Goal: Find specific page/section

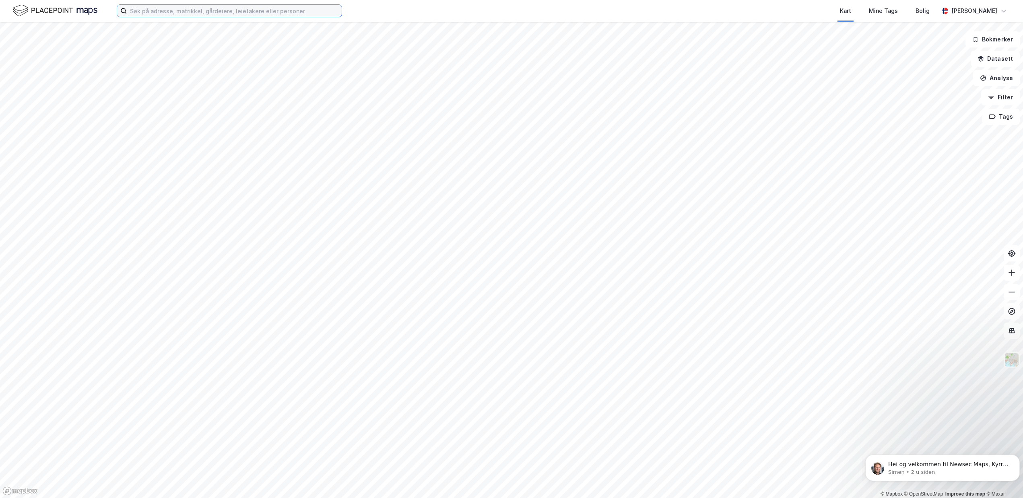
click at [260, 11] on input at bounding box center [234, 11] width 215 height 12
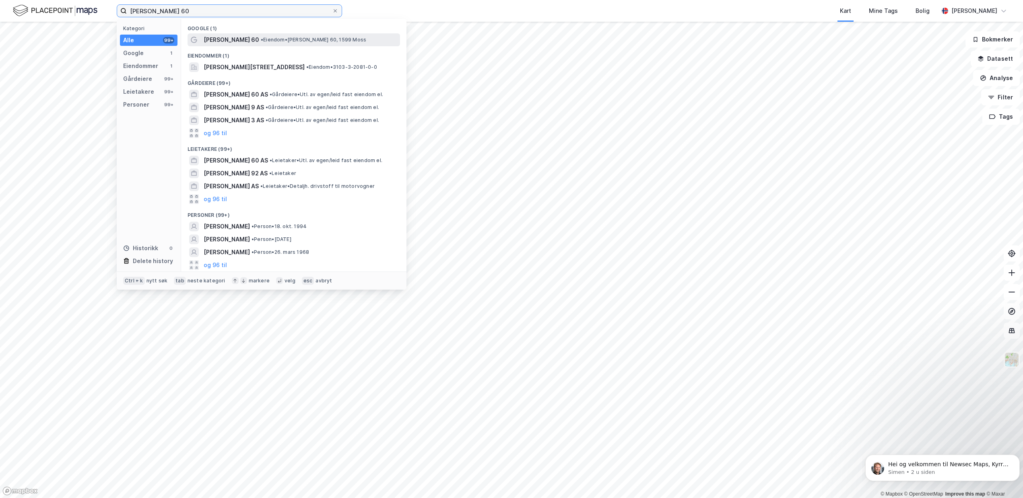
type input "[PERSON_NAME] 60"
click at [241, 41] on span "[PERSON_NAME] 60" at bounding box center [232, 40] width 56 height 10
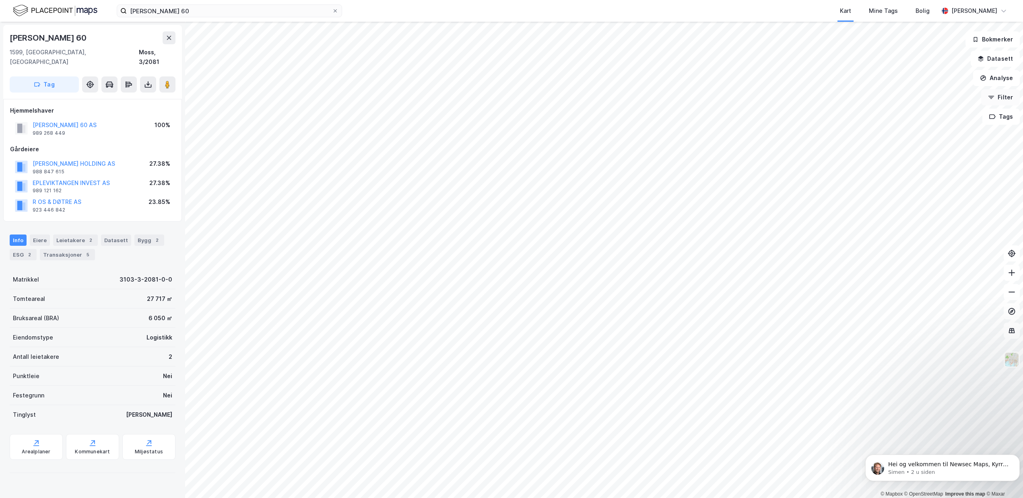
click at [1003, 102] on button "Filter" at bounding box center [1000, 97] width 39 height 16
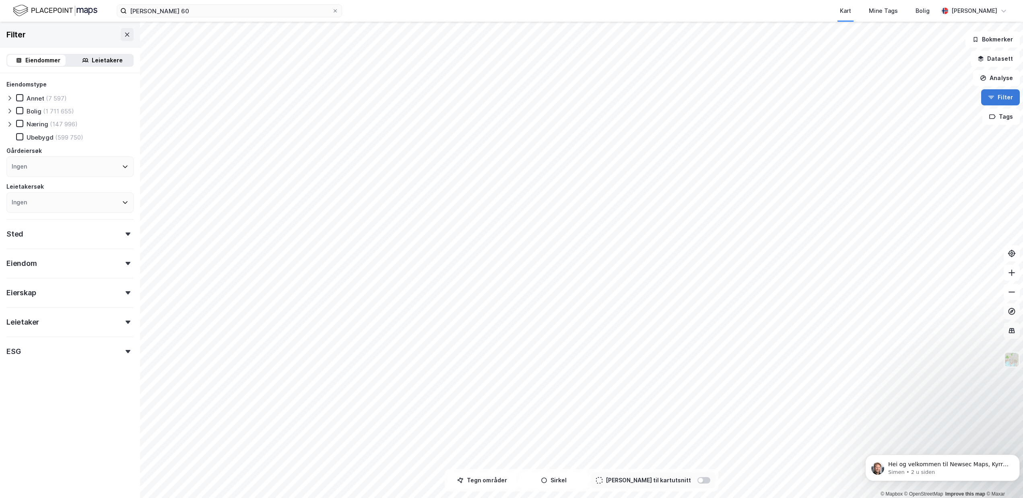
click at [1003, 102] on button "Filter" at bounding box center [1000, 97] width 39 height 16
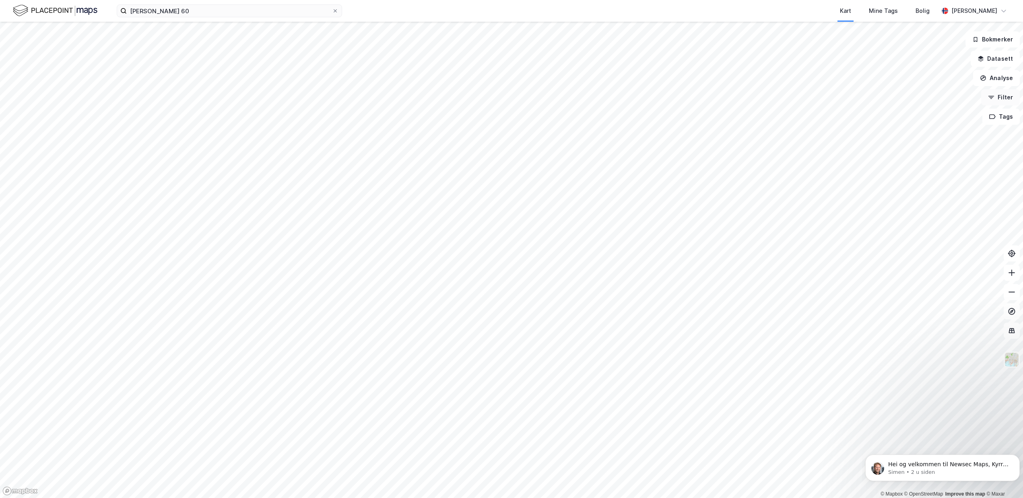
click at [1003, 102] on button "Filter" at bounding box center [1000, 97] width 39 height 16
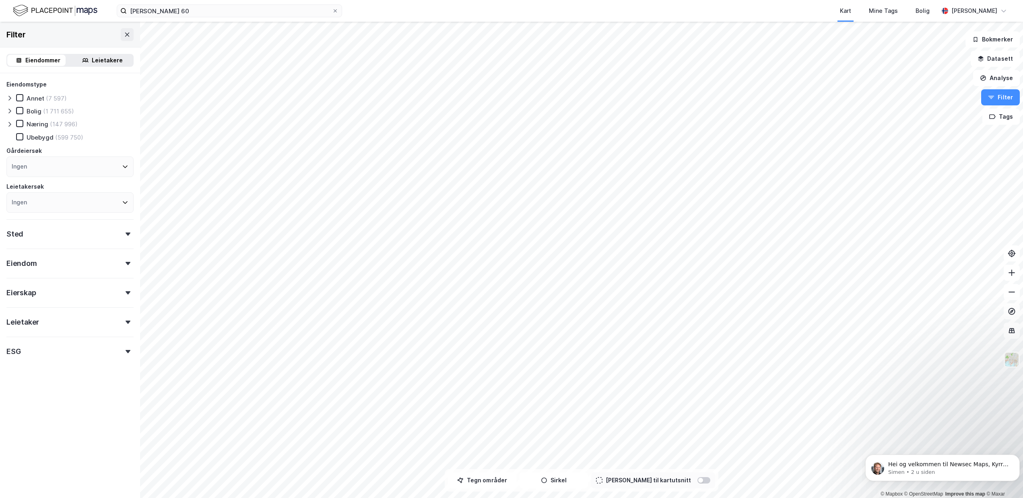
click at [126, 262] on icon at bounding box center [128, 263] width 5 height 3
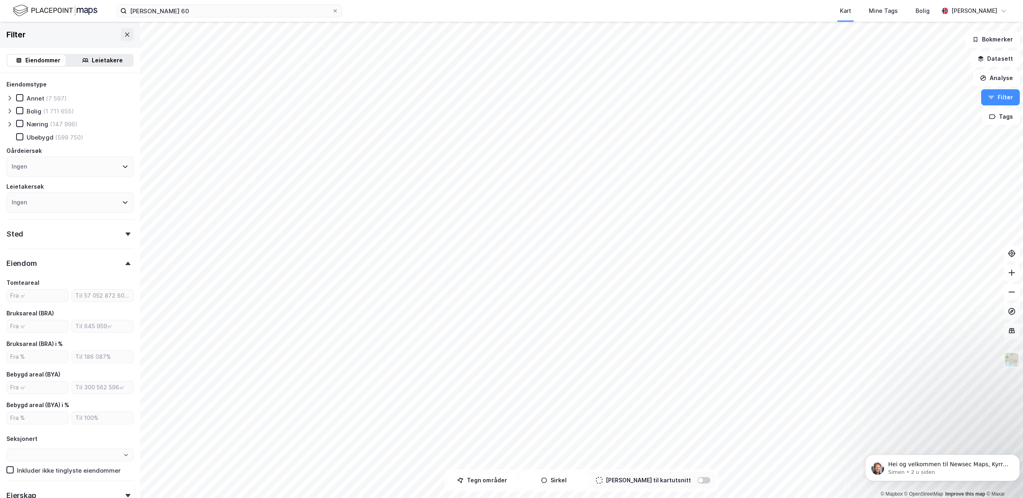
type input "Inkluder (2 590 121)"
click at [126, 258] on div "Eiendom" at bounding box center [69, 260] width 127 height 23
